Goal: Task Accomplishment & Management: Manage account settings

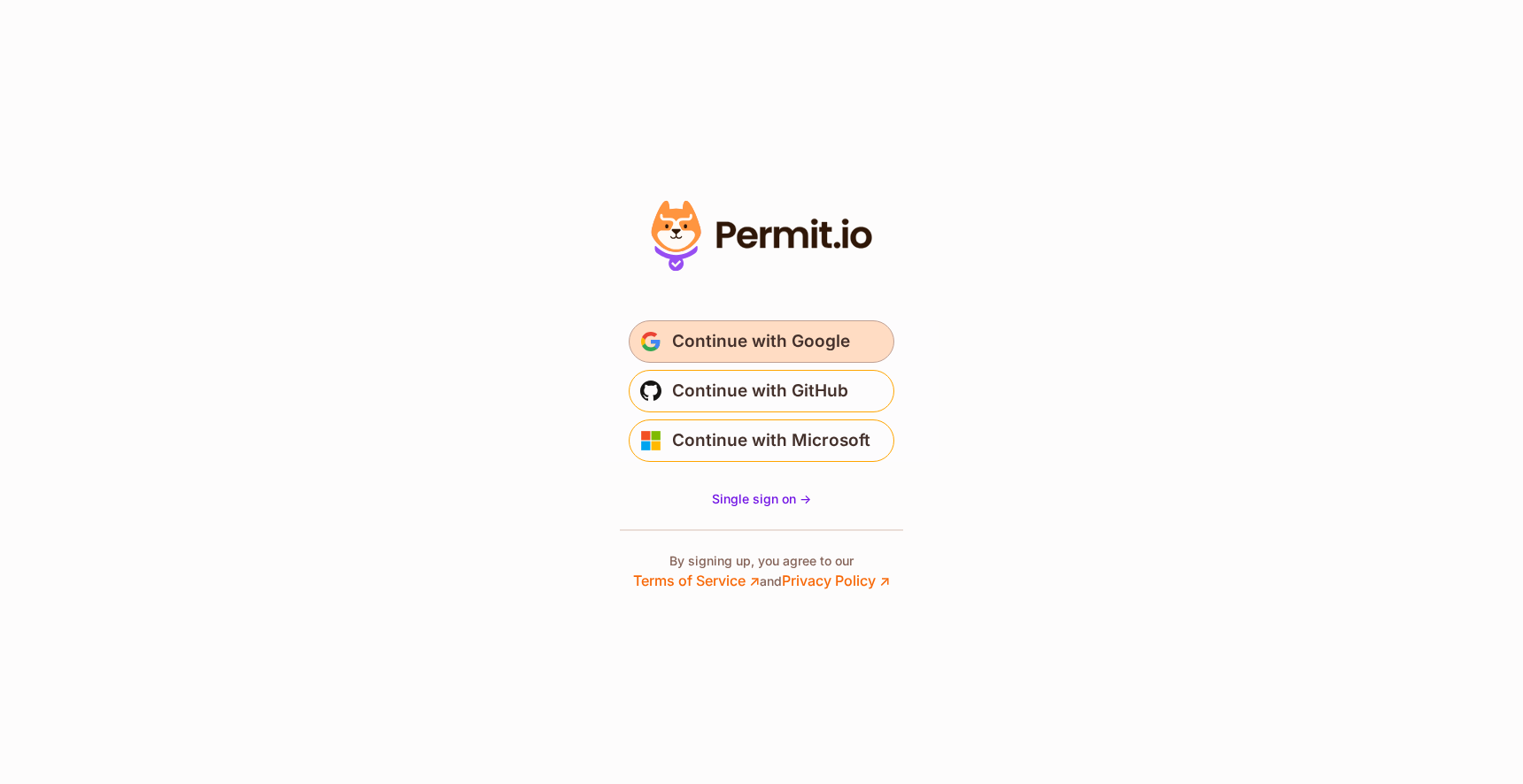
click at [745, 353] on span "Continue with Google" at bounding box center [760, 341] width 178 height 28
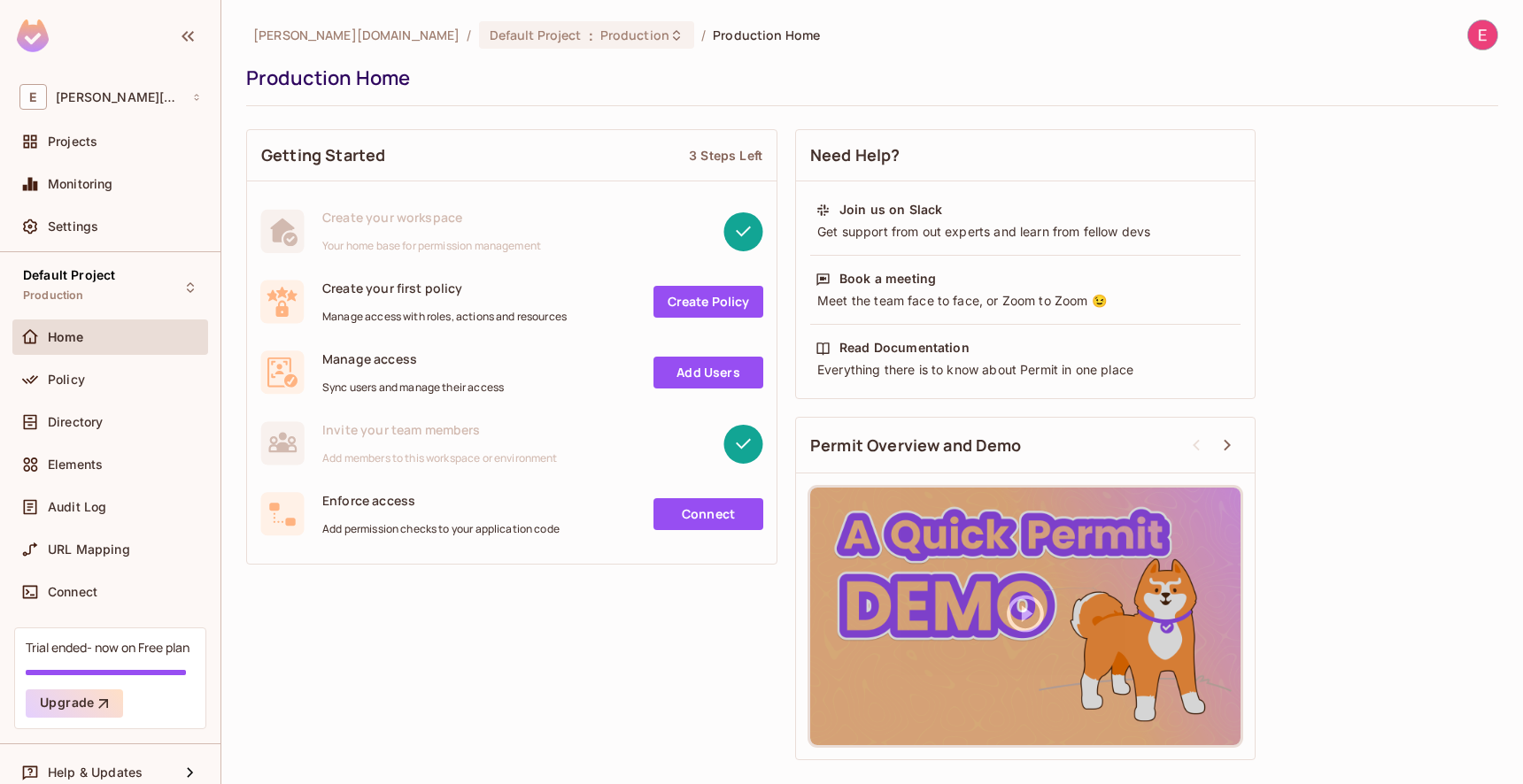
click at [1487, 29] on img at bounding box center [1482, 34] width 29 height 29
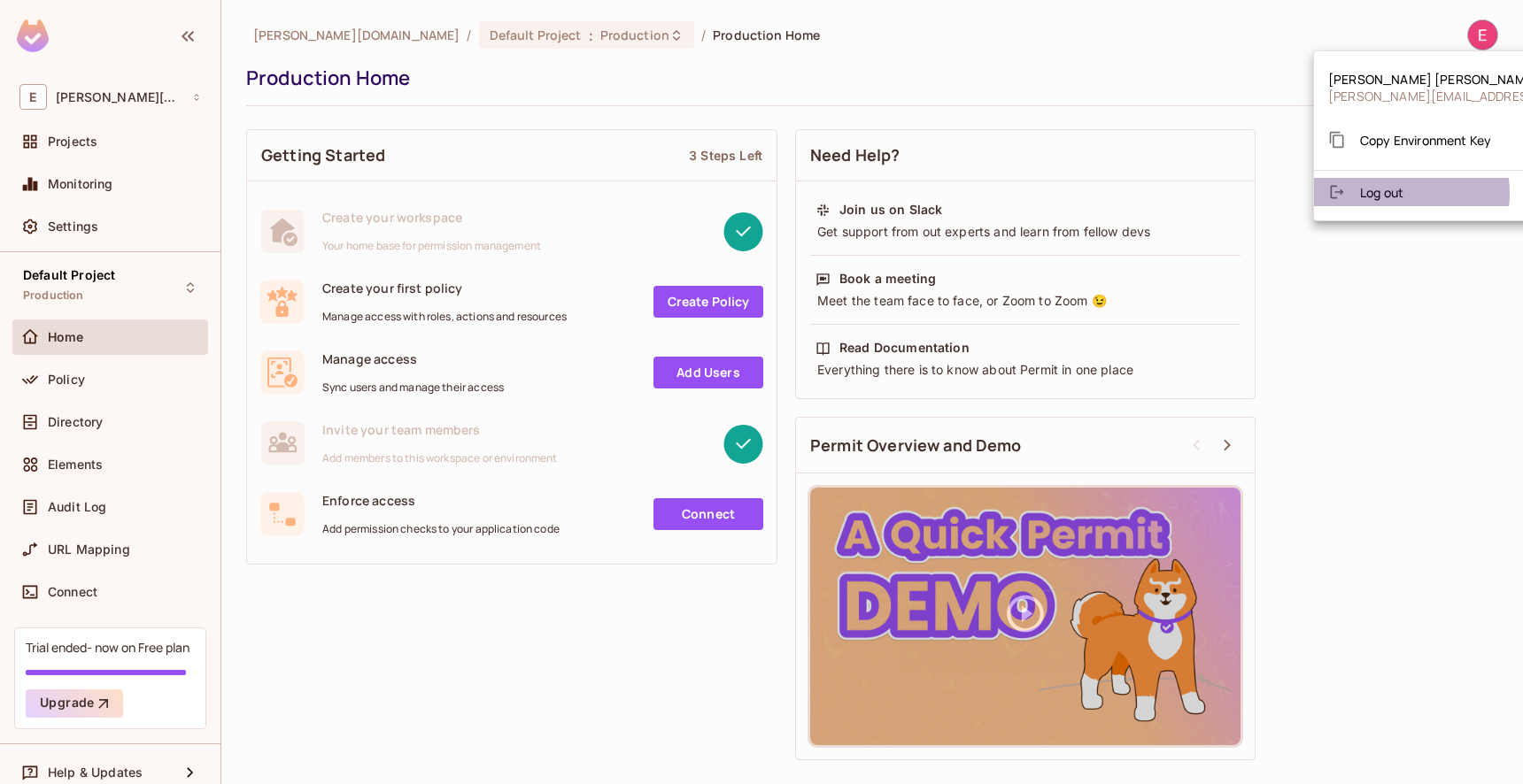
click at [1383, 192] on span "Log out" at bounding box center [1382, 193] width 44 height 17
